Goal: Find specific page/section: Find specific page/section

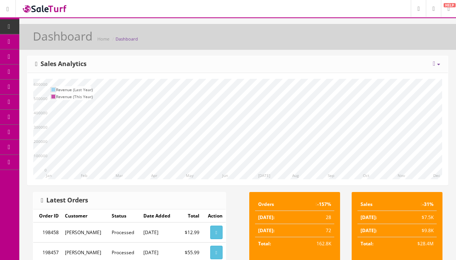
click at [75, 42] on link "Products" at bounding box center [59, 41] width 81 height 15
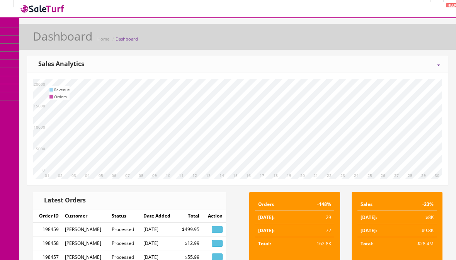
click at [77, 38] on link "Products" at bounding box center [59, 35] width 81 height 16
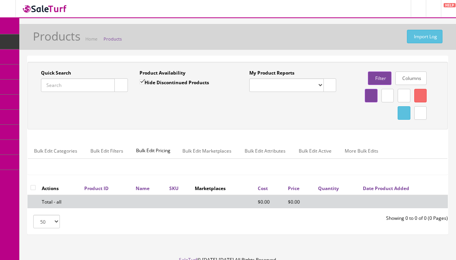
click at [82, 82] on input "Quick Search" at bounding box center [78, 86] width 74 height 14
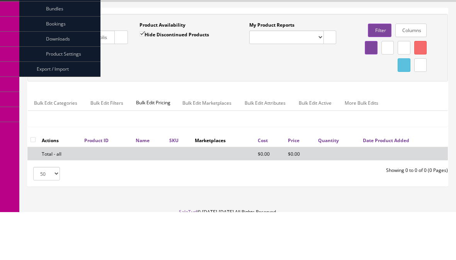
click at [121, 79] on button "button" at bounding box center [121, 86] width 14 height 14
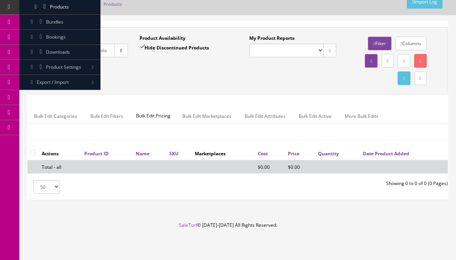
click at [58, 47] on input "Godwin metropolis" at bounding box center [78, 51] width 74 height 14
click at [63, 52] on input "Godwin metropolis" at bounding box center [78, 51] width 74 height 14
click at [58, 51] on input "Godwin metropolis" at bounding box center [78, 51] width 74 height 14
type input "Godin metropolis"
click at [120, 51] on icon "button" at bounding box center [121, 50] width 3 height 5
